Goal: Obtain resource: Download file/media

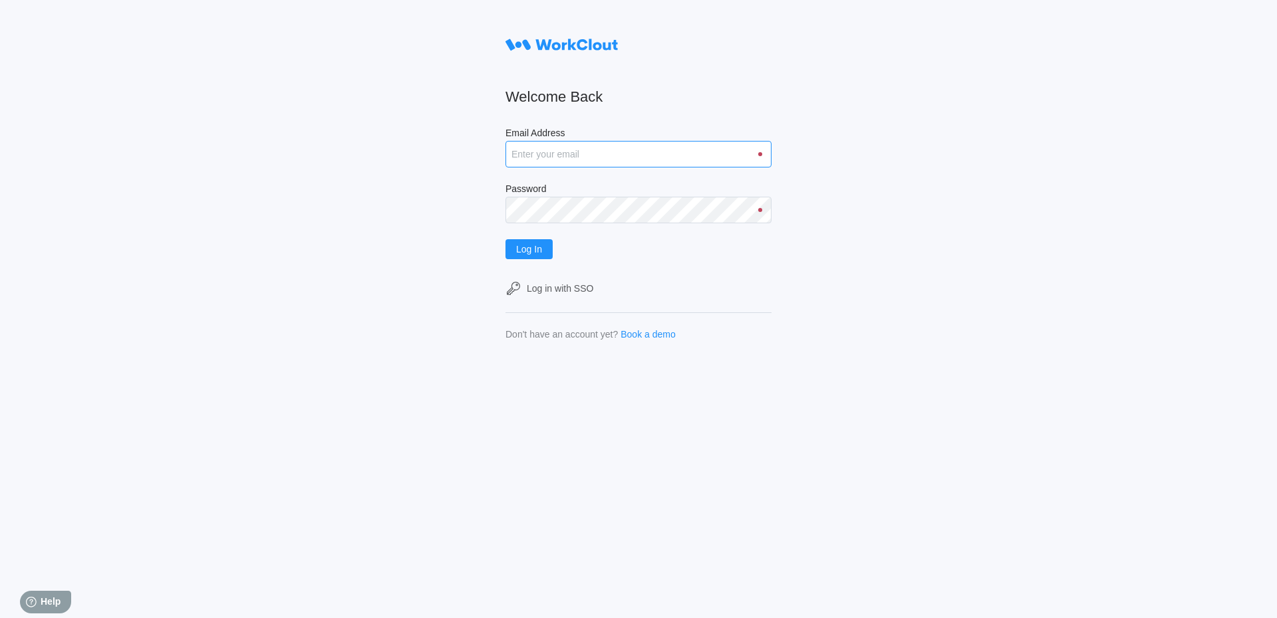
click at [584, 159] on input "Email Address" at bounding box center [638, 154] width 266 height 27
type input "[EMAIL_ADDRESS][DOMAIN_NAME]"
click at [505, 239] on button "Log In" at bounding box center [528, 249] width 47 height 20
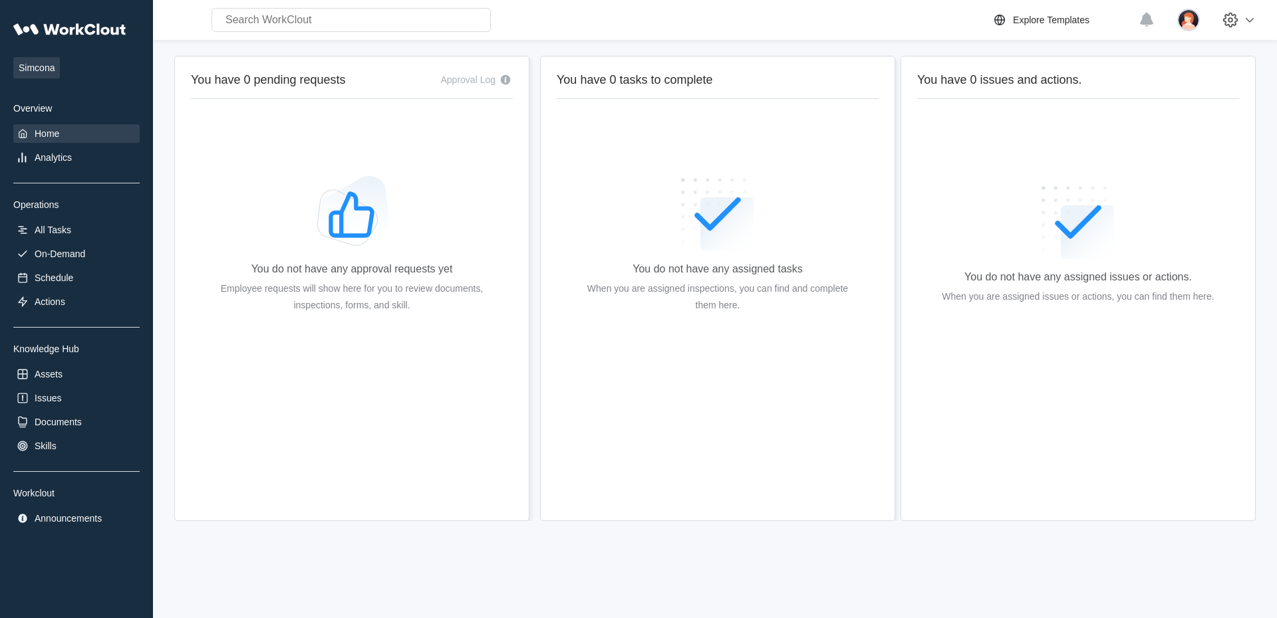
click at [92, 424] on div "Documents" at bounding box center [76, 422] width 126 height 19
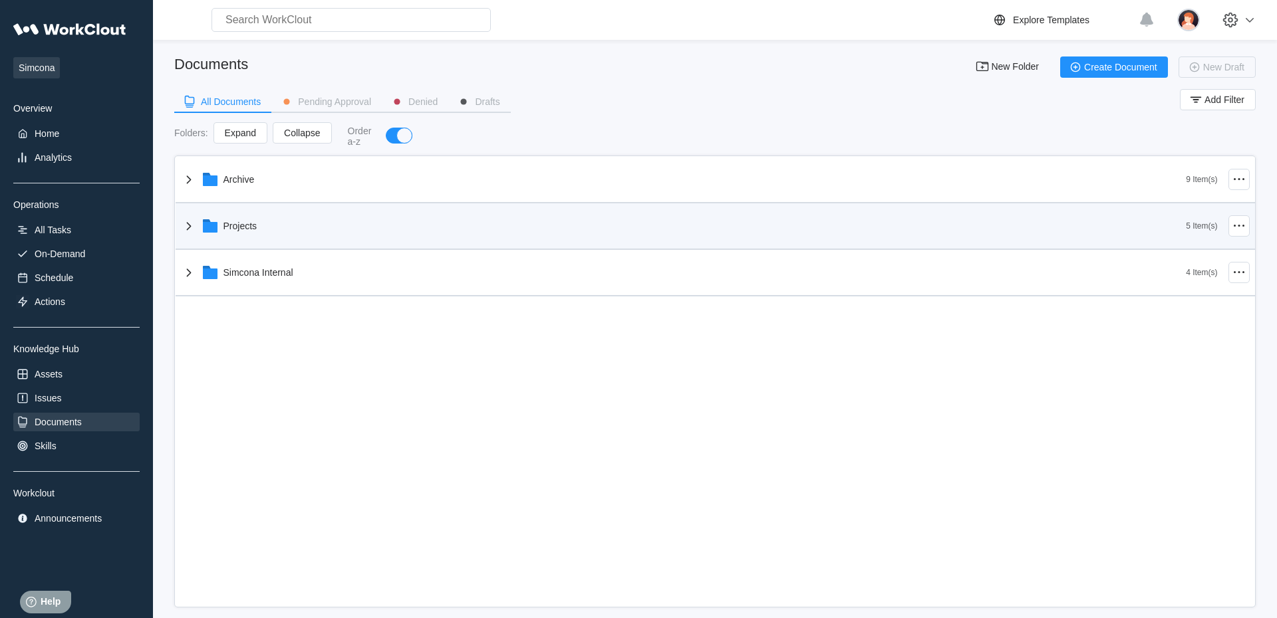
click at [279, 226] on div "Projects" at bounding box center [683, 226] width 1005 height 35
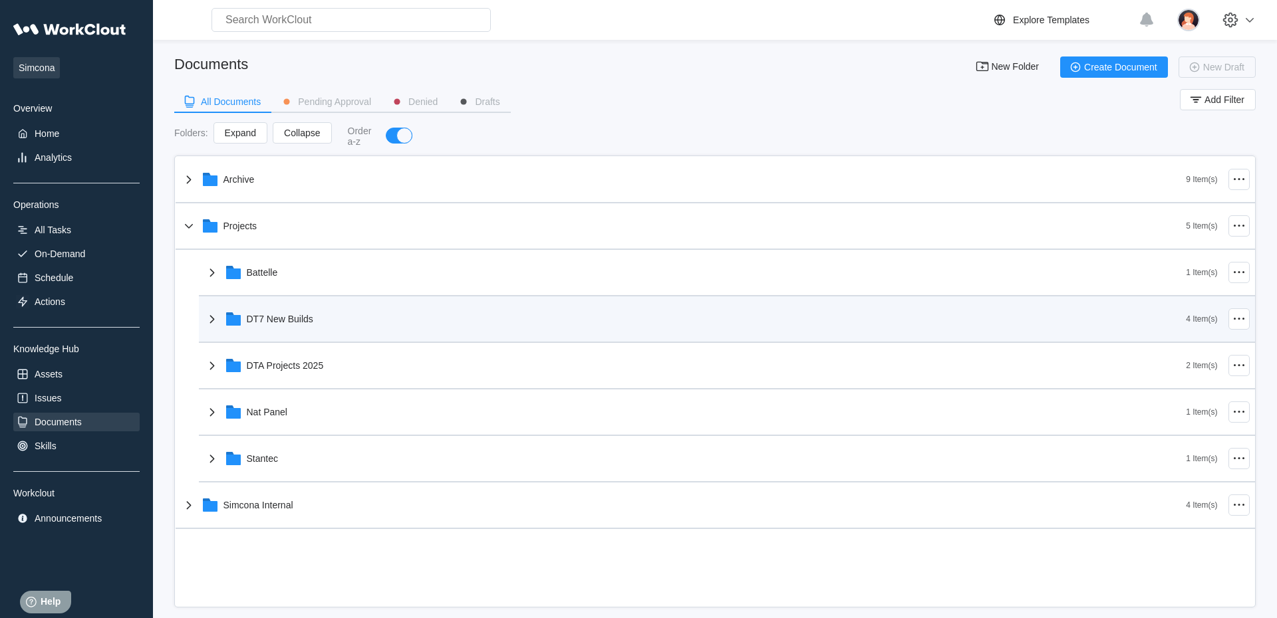
click at [288, 333] on div "DT7 New Builds" at bounding box center [695, 319] width 982 height 35
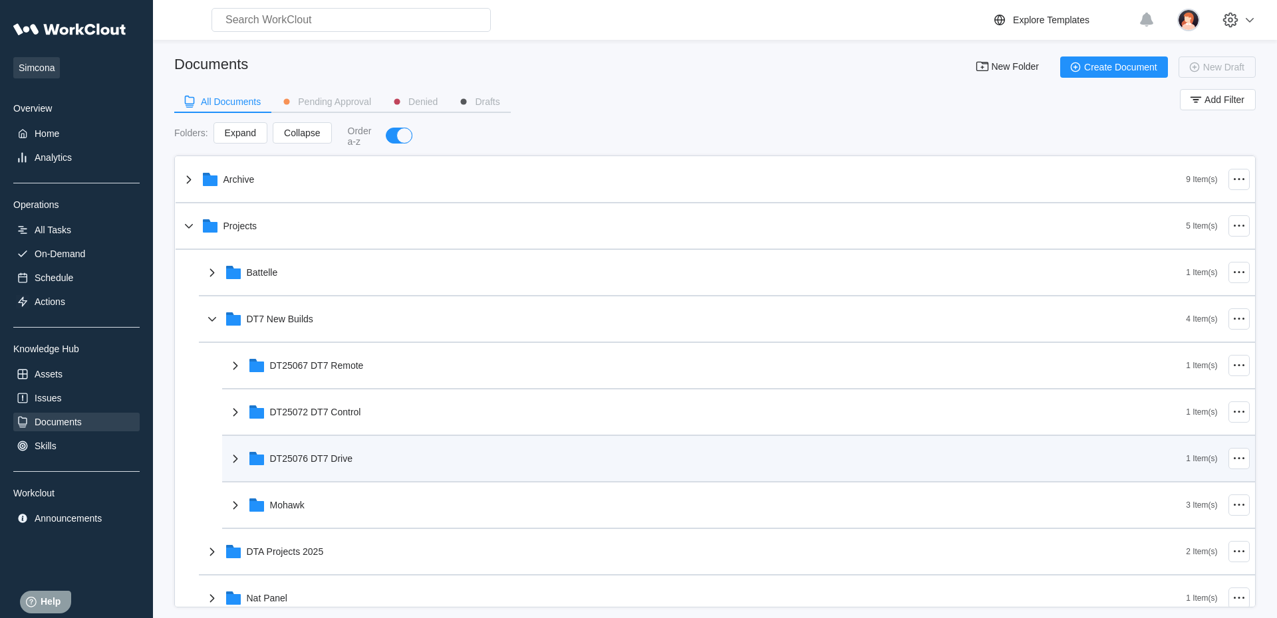
click at [303, 446] on div "DT25076 DT7 Drive" at bounding box center [706, 458] width 959 height 35
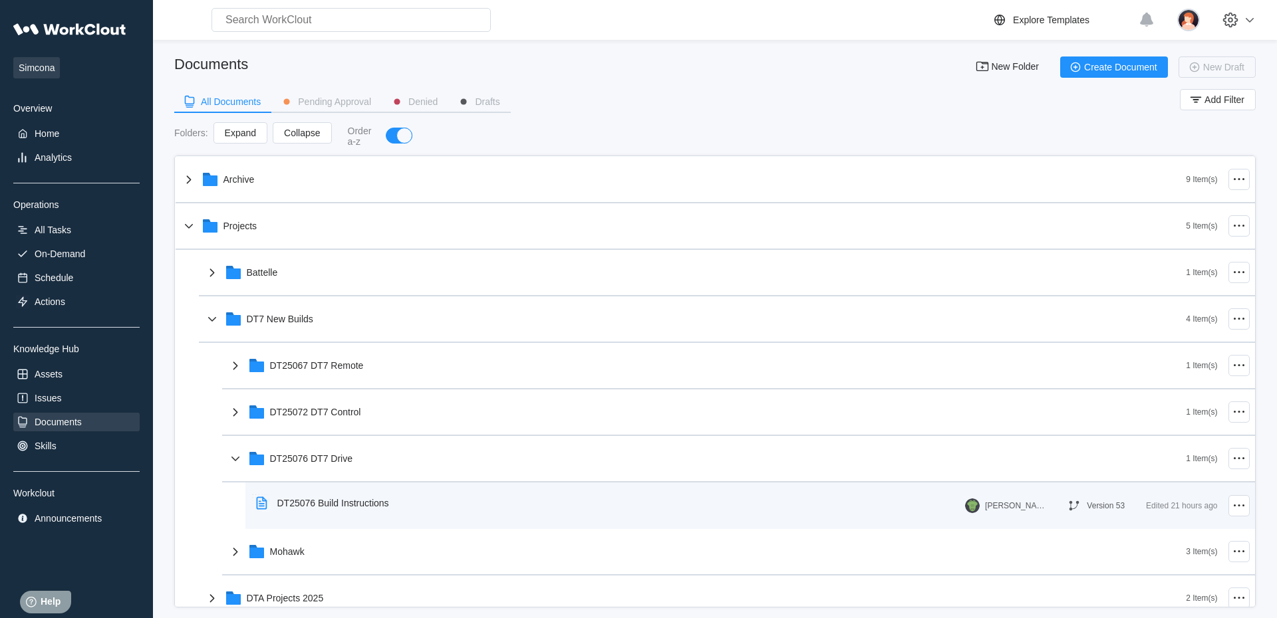
click at [334, 519] on div "DT25076 Build Instructions" at bounding box center [325, 503] width 149 height 31
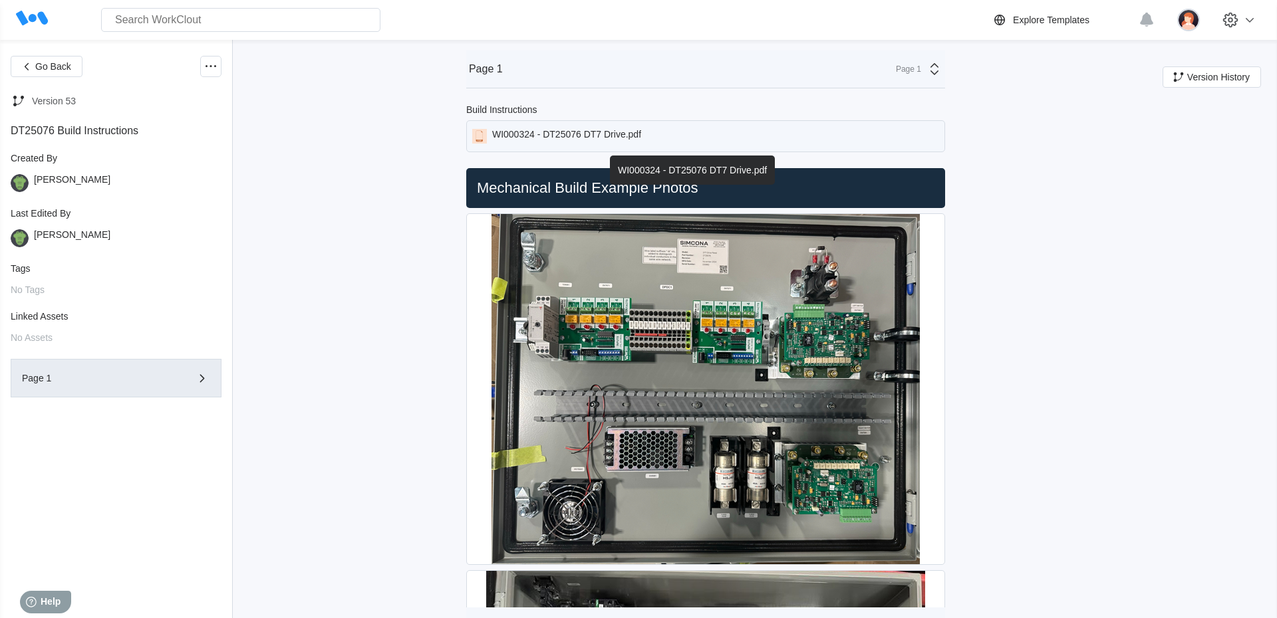
click at [537, 128] on div "WI000324 - DT25076 DT7 Drive.pdf" at bounding box center [705, 136] width 479 height 32
